Goal: Task Accomplishment & Management: Manage account settings

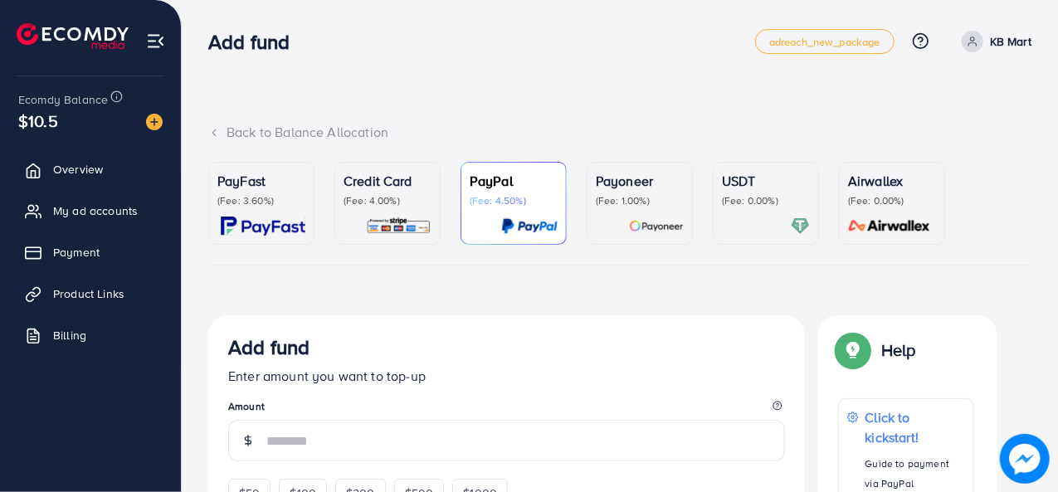
click at [369, 203] on p "(Fee: 4.00%)" at bounding box center [387, 200] width 88 height 13
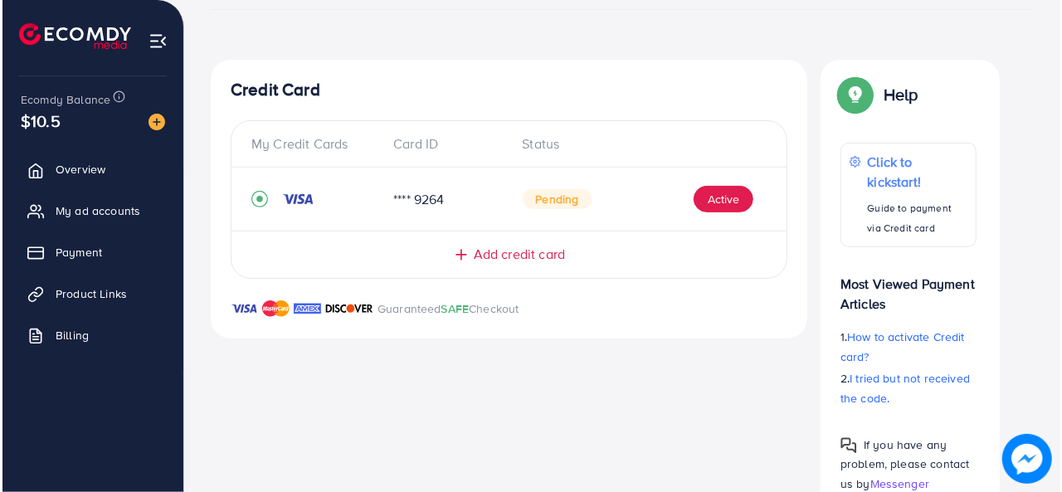
scroll to position [277, 0]
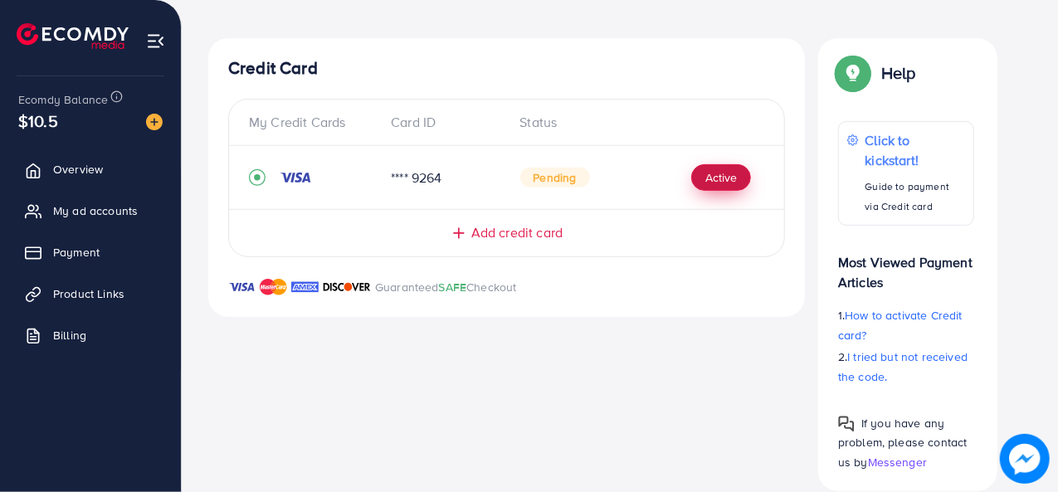
click at [736, 178] on button "Active" at bounding box center [721, 177] width 60 height 27
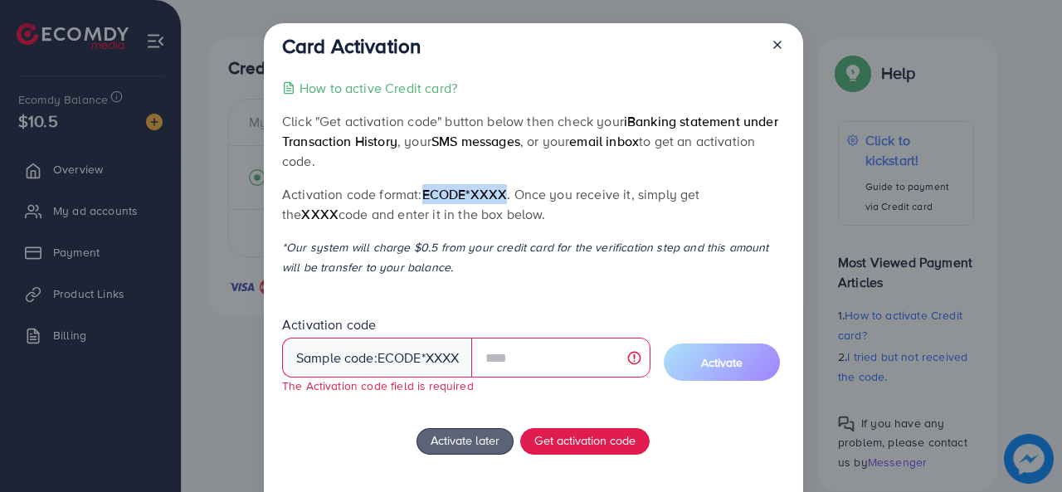
drag, startPoint x: 422, startPoint y: 192, endPoint x: 503, endPoint y: 190, distance: 80.5
click at [503, 190] on span "ecode*XXXX" at bounding box center [464, 194] width 85 height 18
click at [552, 242] on p "*Our system will charge $0.5 from your credit card for the verification step an…" at bounding box center [533, 257] width 502 height 40
drag, startPoint x: 307, startPoint y: 215, endPoint x: 423, endPoint y: 210, distance: 116.2
click at [423, 210] on p "Activation code format: ecode*XXXX . Once you receive it, simply get the XXXX c…" at bounding box center [533, 204] width 502 height 40
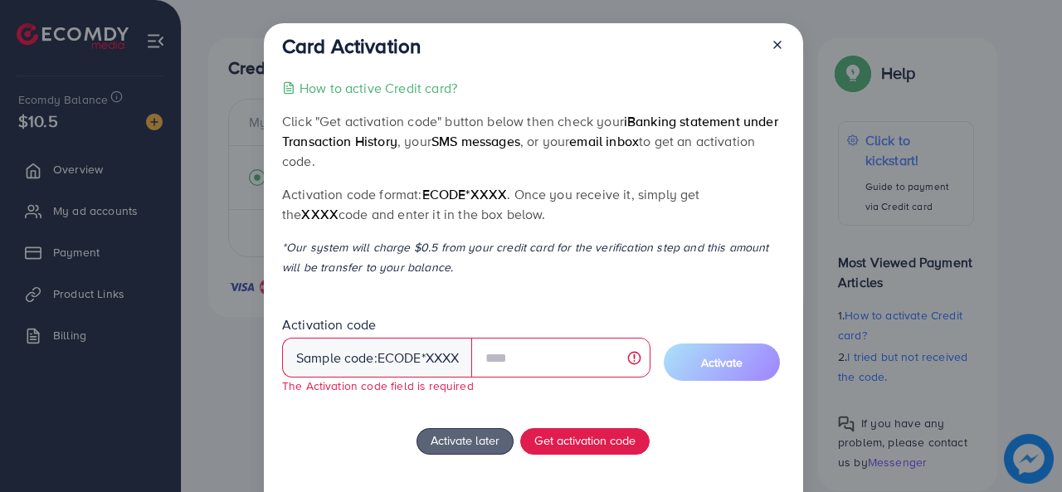
click at [436, 232] on div "How to active Credit card? Click "Get activation code" button below then check …" at bounding box center [533, 312] width 502 height 469
drag, startPoint x: 358, startPoint y: 251, endPoint x: 431, endPoint y: 251, distance: 73.0
click at [431, 251] on p "*Our system will charge $0.5 from your credit card for the verification step an…" at bounding box center [533, 257] width 502 height 40
click at [470, 281] on div "How to active Credit card? Click "Get activation code" button below then check …" at bounding box center [533, 312] width 502 height 469
drag, startPoint x: 402, startPoint y: 257, endPoint x: 432, endPoint y: 264, distance: 31.4
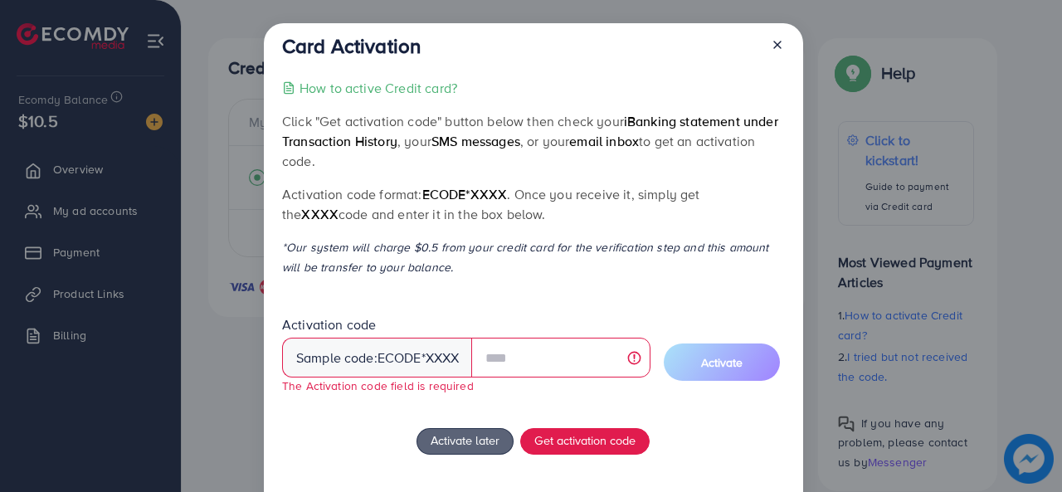
click at [432, 264] on p "*Our system will charge $0.5 from your credit card for the verification step an…" at bounding box center [533, 257] width 502 height 40
click at [449, 271] on p "*Our system will charge $0.5 from your credit card for the verification step an…" at bounding box center [533, 257] width 502 height 40
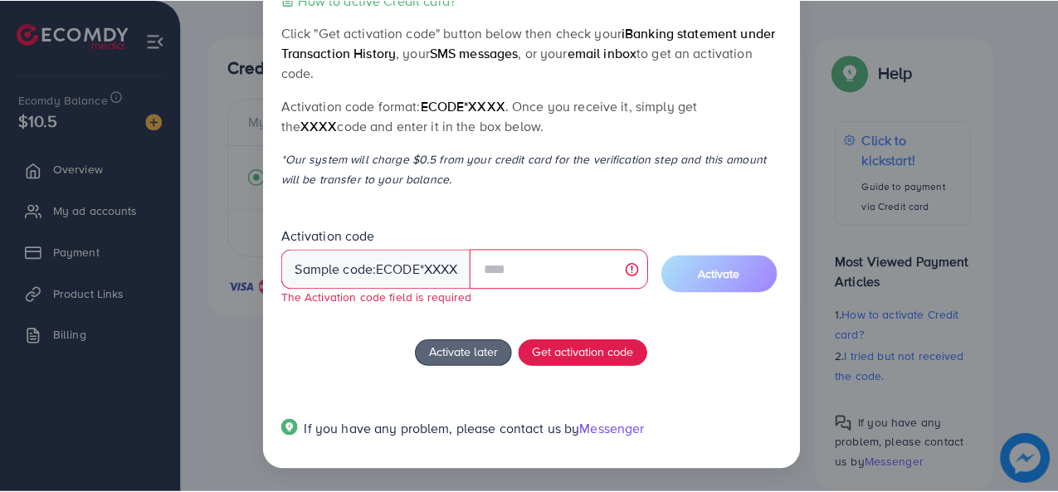
scroll to position [0, 0]
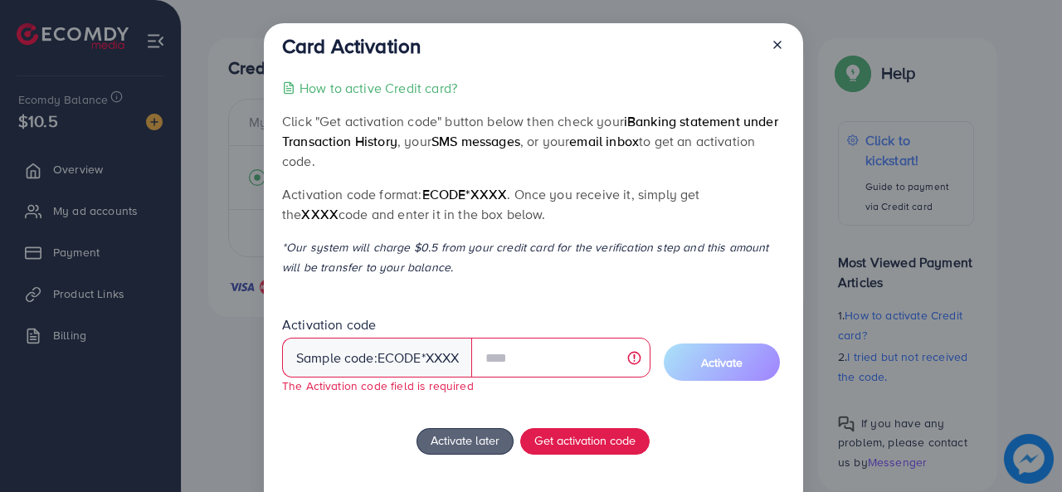
click at [773, 45] on icon at bounding box center [777, 44] width 13 height 13
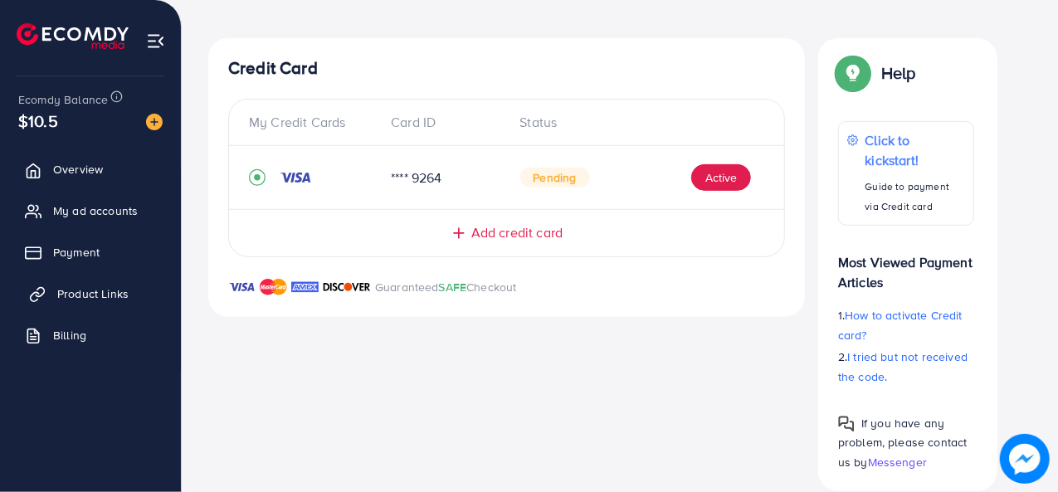
click at [79, 298] on span "Product Links" at bounding box center [92, 293] width 71 height 17
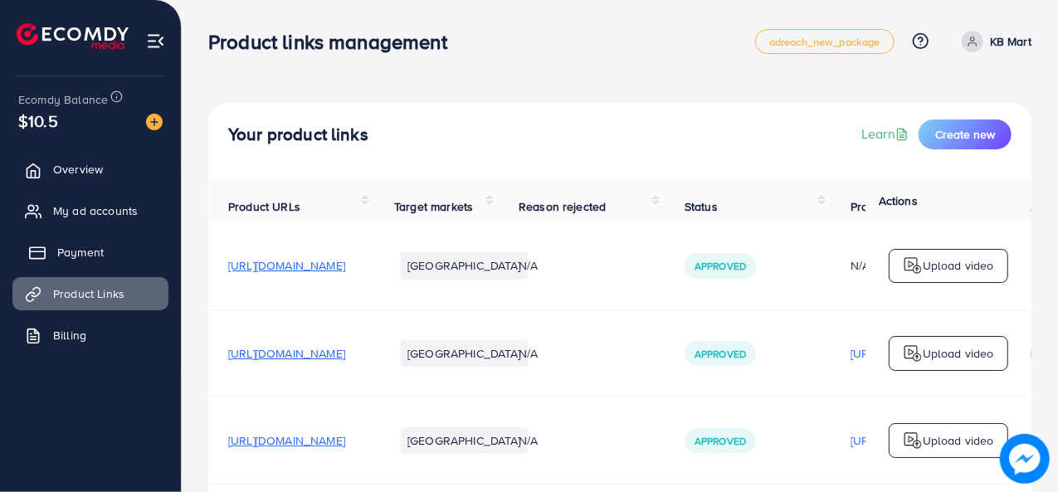
click at [113, 248] on link "Payment" at bounding box center [90, 252] width 156 height 33
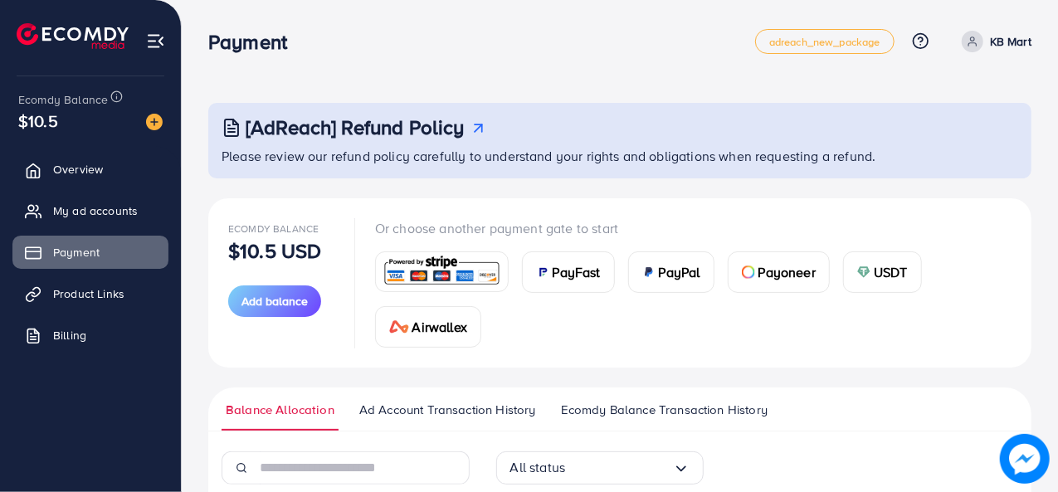
click at [453, 268] on img at bounding box center [442, 272] width 122 height 36
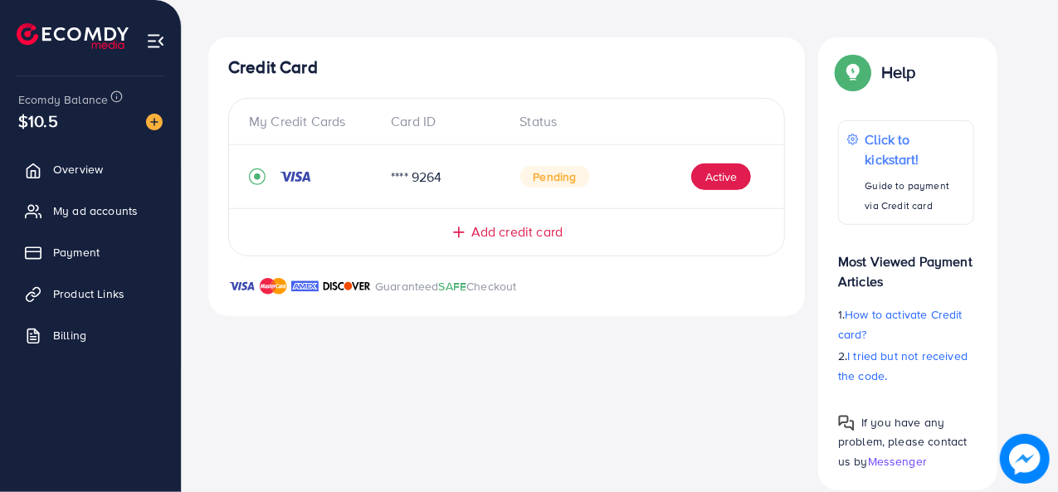
scroll to position [315, 0]
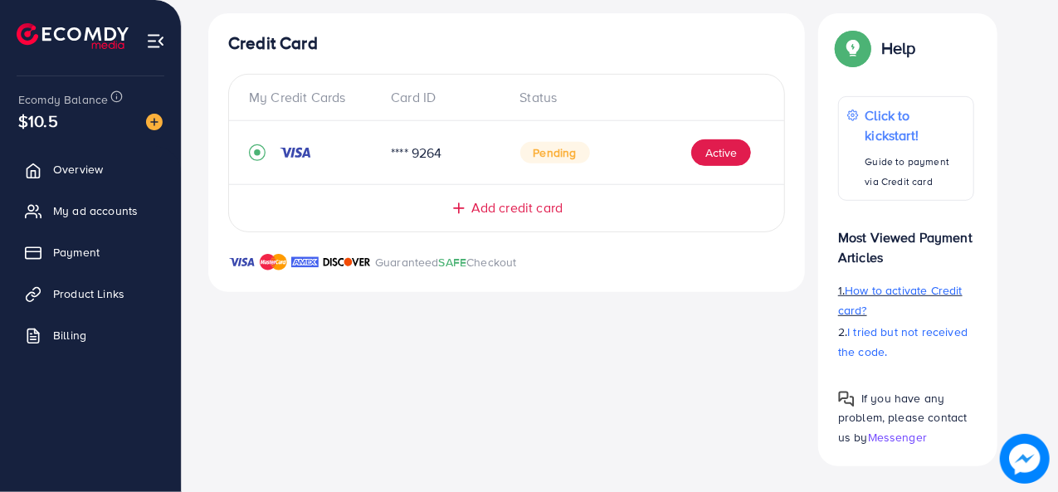
click at [894, 299] on p "1. How to activate Credit card?" at bounding box center [906, 300] width 136 height 40
click at [501, 213] on span "Add credit card" at bounding box center [516, 207] width 91 height 19
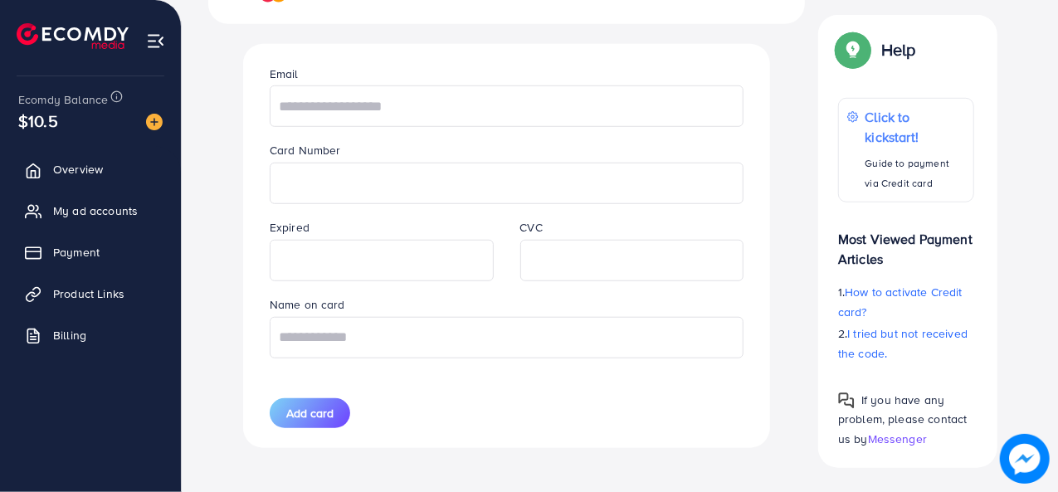
scroll to position [168, 0]
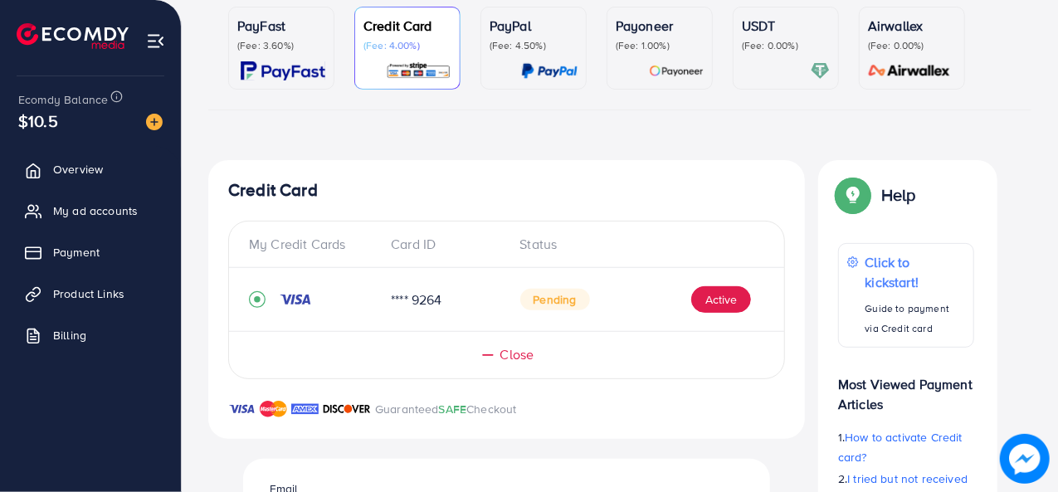
click at [498, 353] on div "Close" at bounding box center [506, 354] width 489 height 19
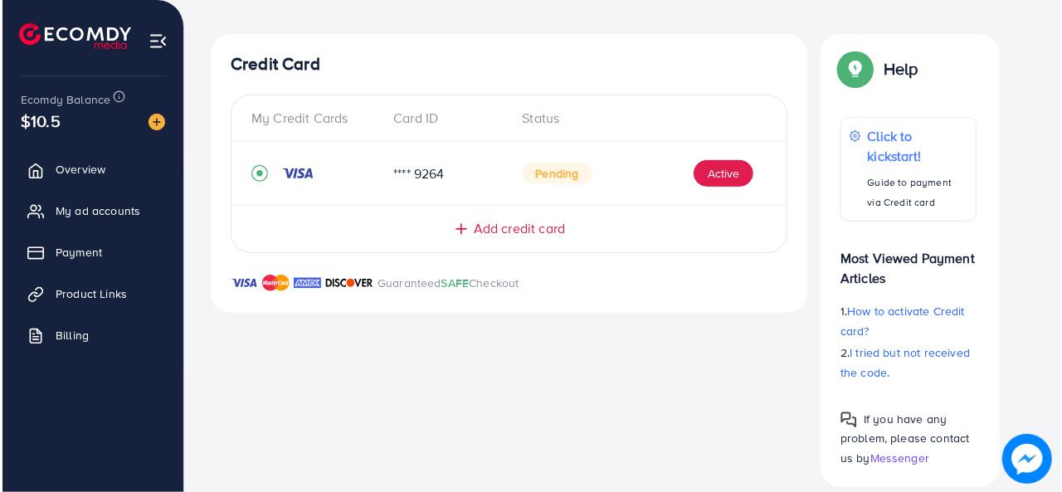
scroll to position [315, 0]
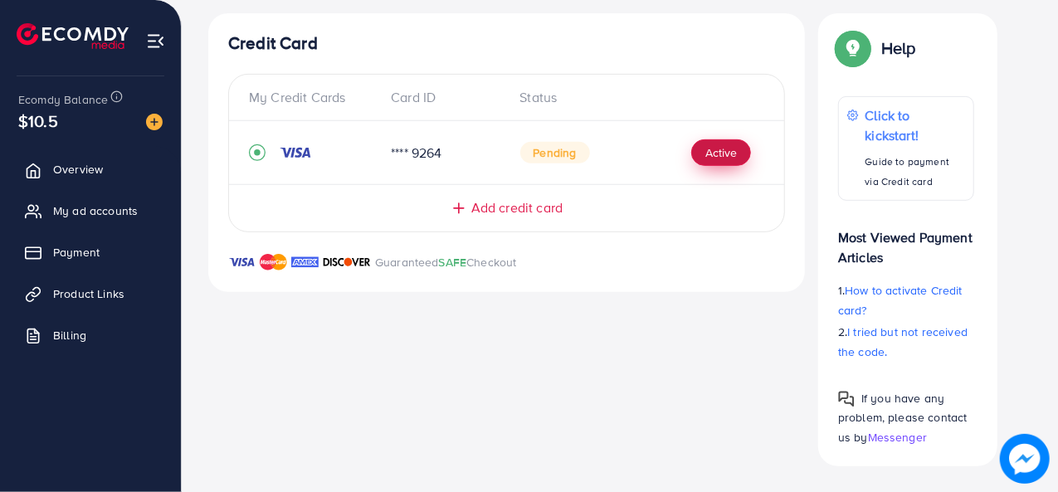
click at [702, 144] on button "Active" at bounding box center [721, 152] width 60 height 27
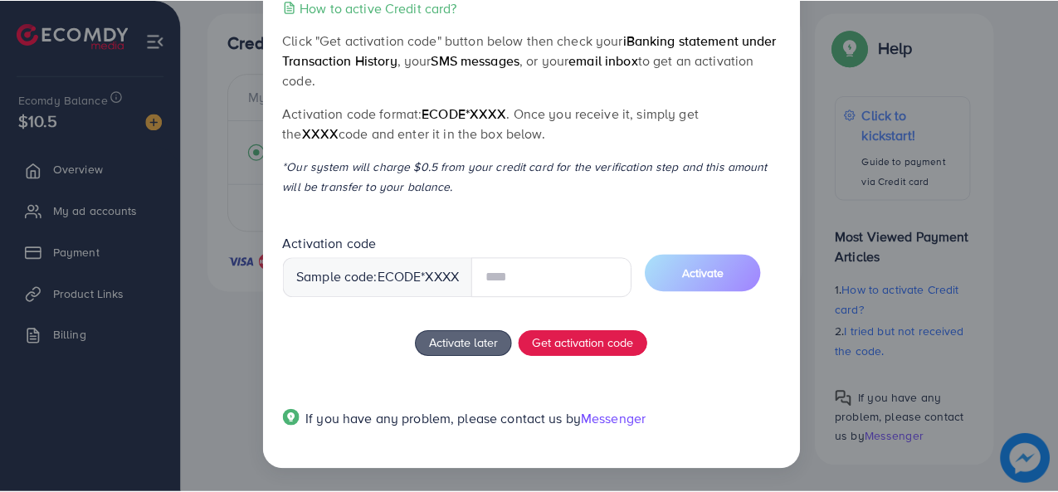
scroll to position [0, 0]
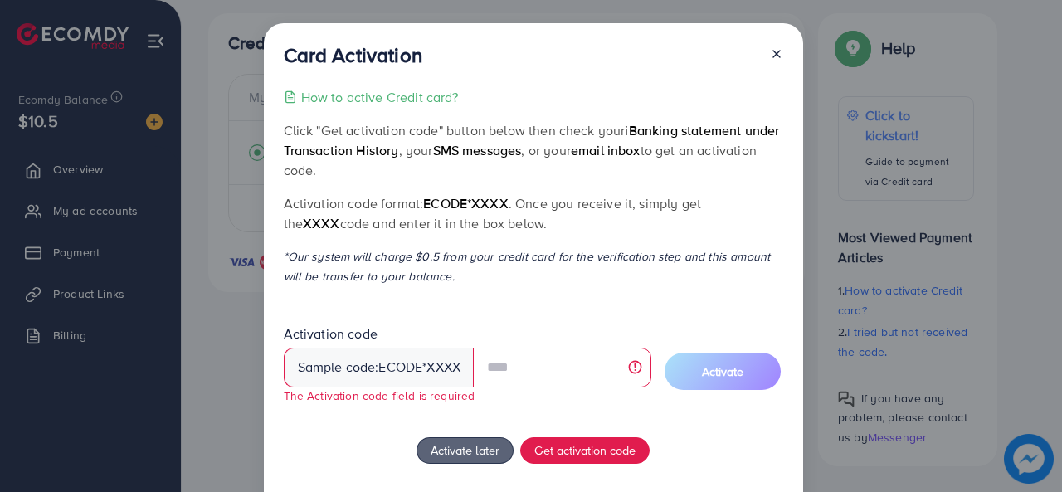
click at [772, 54] on icon at bounding box center [776, 53] width 13 height 13
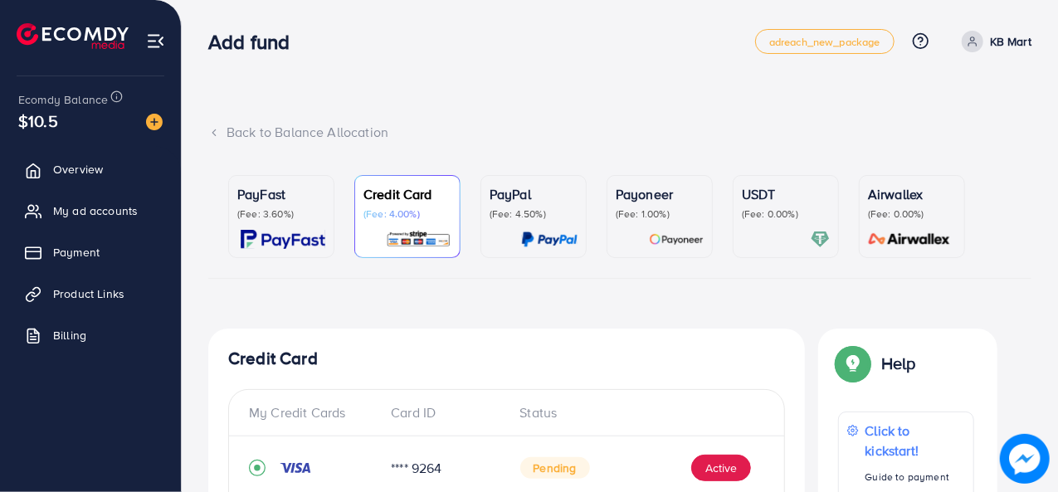
click at [413, 204] on div "Credit Card (Fee: 4.00%)" at bounding box center [407, 202] width 88 height 37
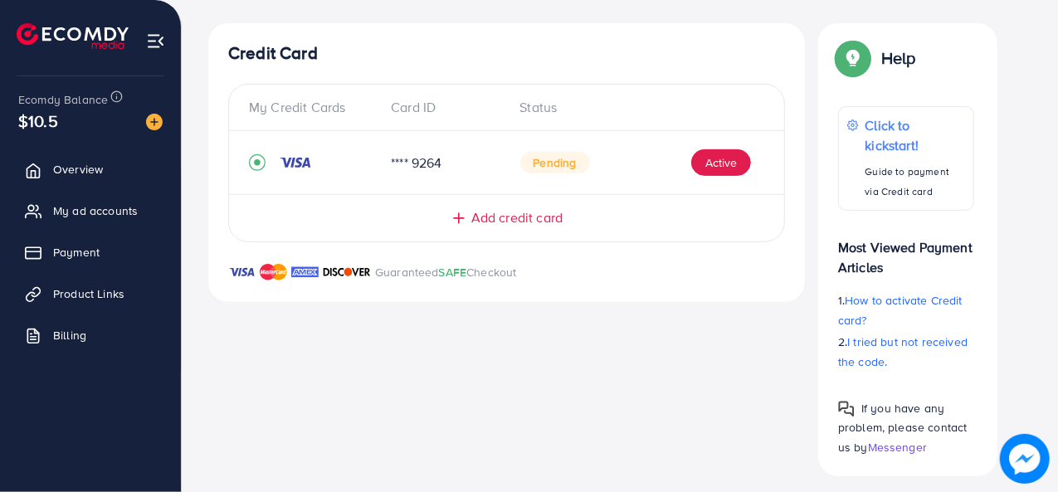
scroll to position [315, 0]
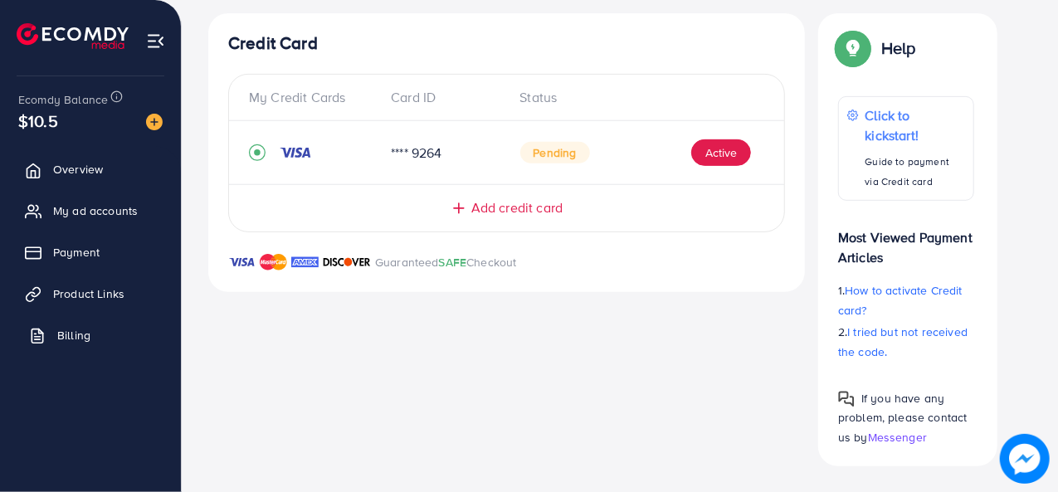
click at [123, 340] on link "Billing" at bounding box center [90, 335] width 156 height 33
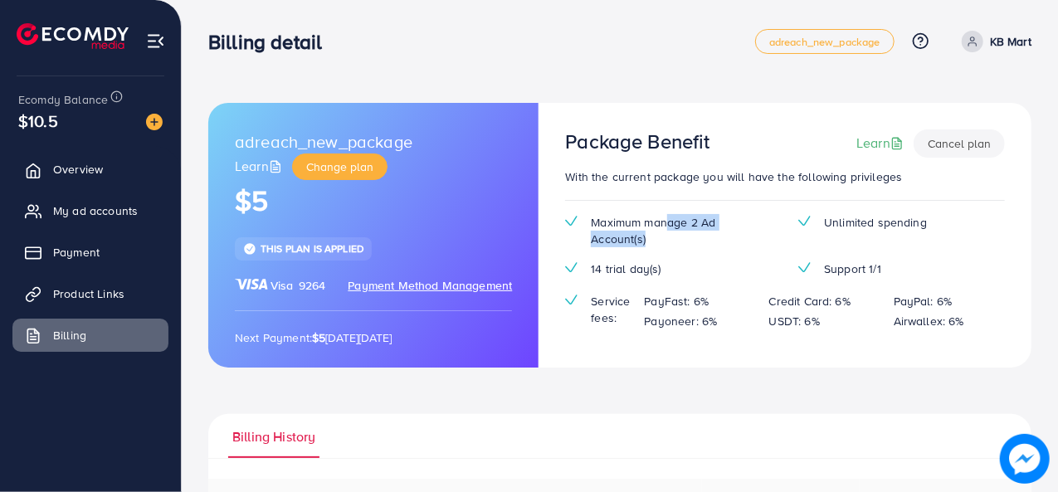
drag, startPoint x: 667, startPoint y: 226, endPoint x: 718, endPoint y: 253, distance: 57.9
click at [718, 253] on div "Maximum manage 2 Ad Account(s) Unlimited spending 14 trial day(s) Support 1/1 S…" at bounding box center [785, 279] width 466 height 130
click at [367, 165] on span "Change plan" at bounding box center [339, 166] width 67 height 17
